Goal: Information Seeking & Learning: Learn about a topic

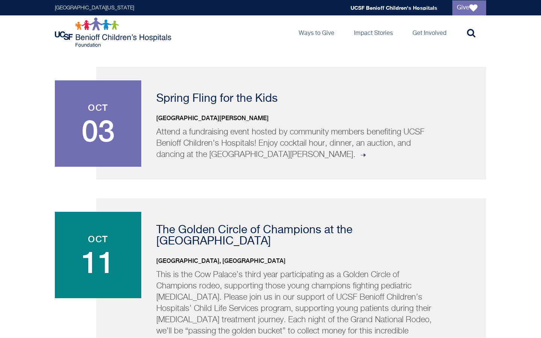
scroll to position [272, 0]
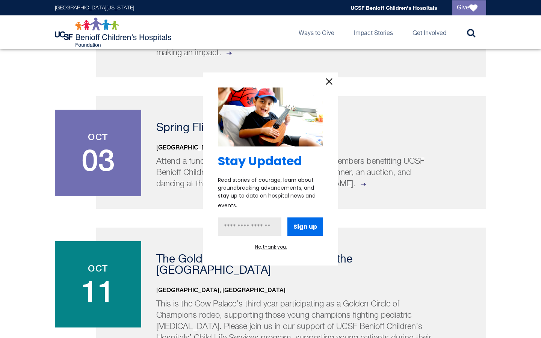
click at [68, 212] on div at bounding box center [270, 169] width 541 height 338
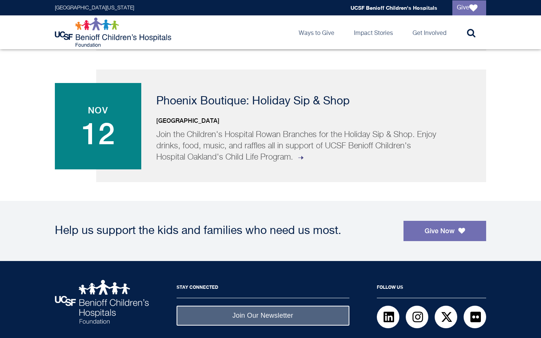
scroll to position [0, 0]
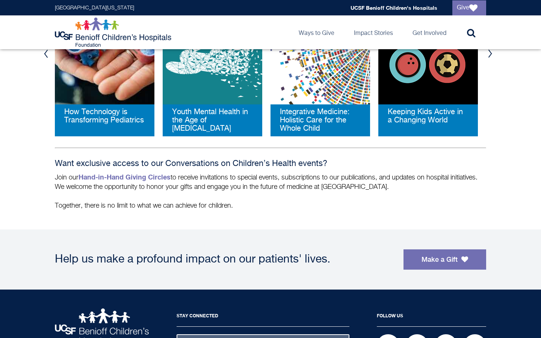
scroll to position [315, 0]
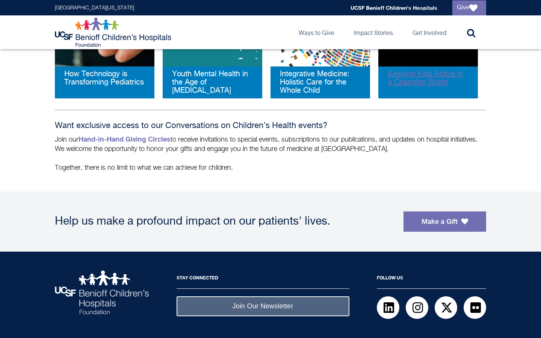
click at [414, 79] on span "Keeping Kids Active in a Changing World" at bounding box center [424, 78] width 75 height 16
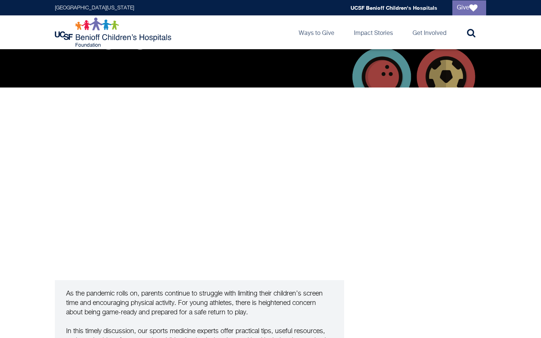
scroll to position [149, 0]
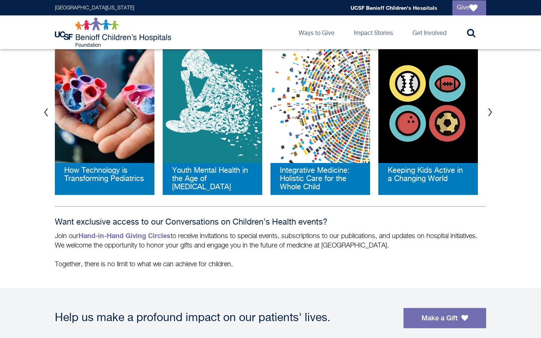
scroll to position [216, 0]
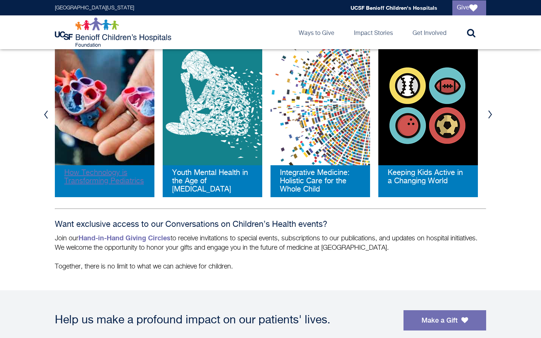
click at [108, 176] on span "How Technology is Transforming Pediatrics" at bounding box center [104, 177] width 80 height 16
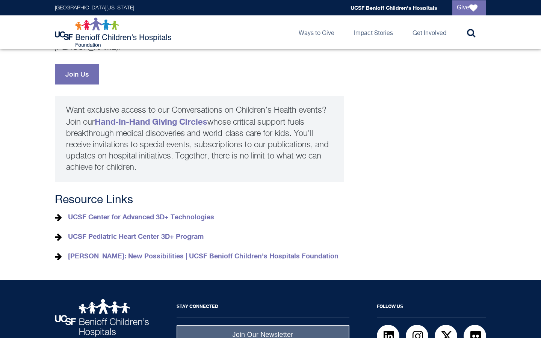
scroll to position [466, 0]
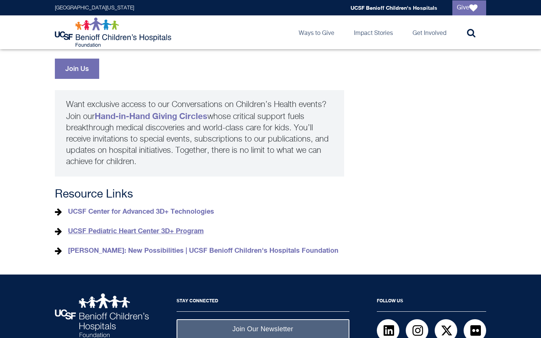
click at [189, 226] on strong "UCSF Pediatric Heart Center 3D+ Program" at bounding box center [136, 230] width 136 height 8
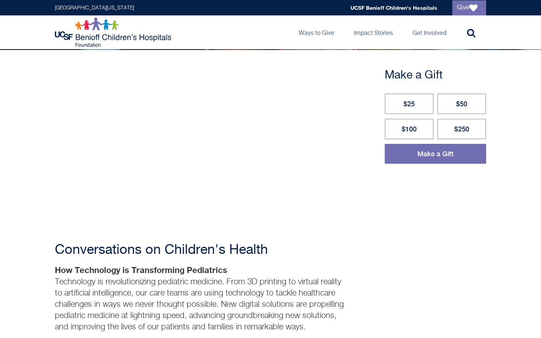
scroll to position [0, 0]
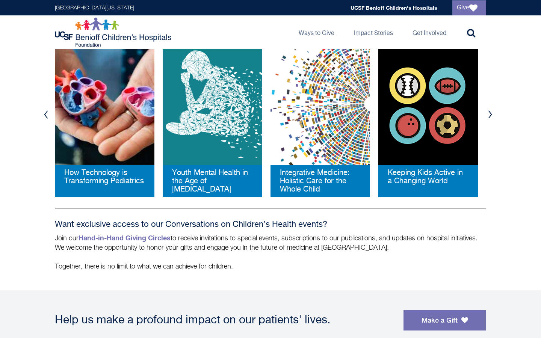
click at [493, 111] on button "Next" at bounding box center [489, 114] width 11 height 23
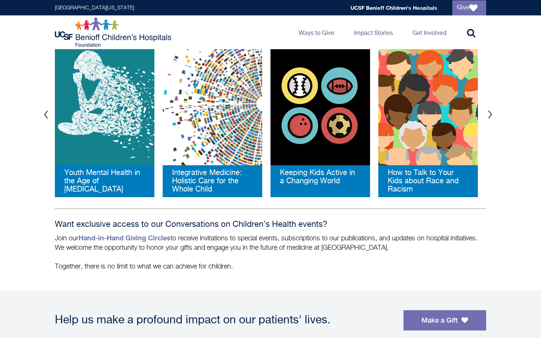
click at [488, 114] on button "Next" at bounding box center [489, 114] width 11 height 23
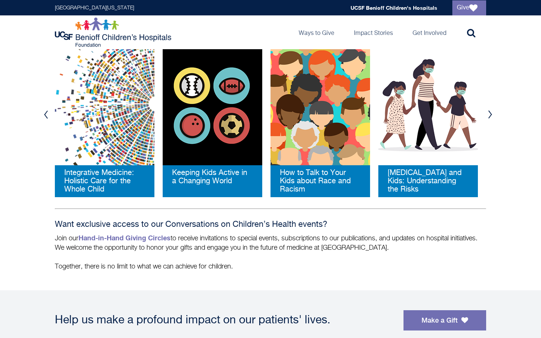
click at [488, 114] on button "Next" at bounding box center [489, 114] width 11 height 23
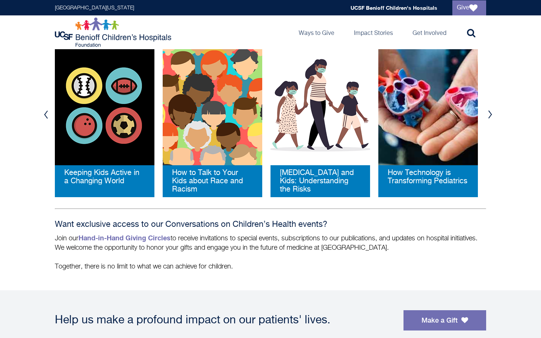
click at [488, 114] on button "Next" at bounding box center [489, 114] width 11 height 23
